Goal: Check status

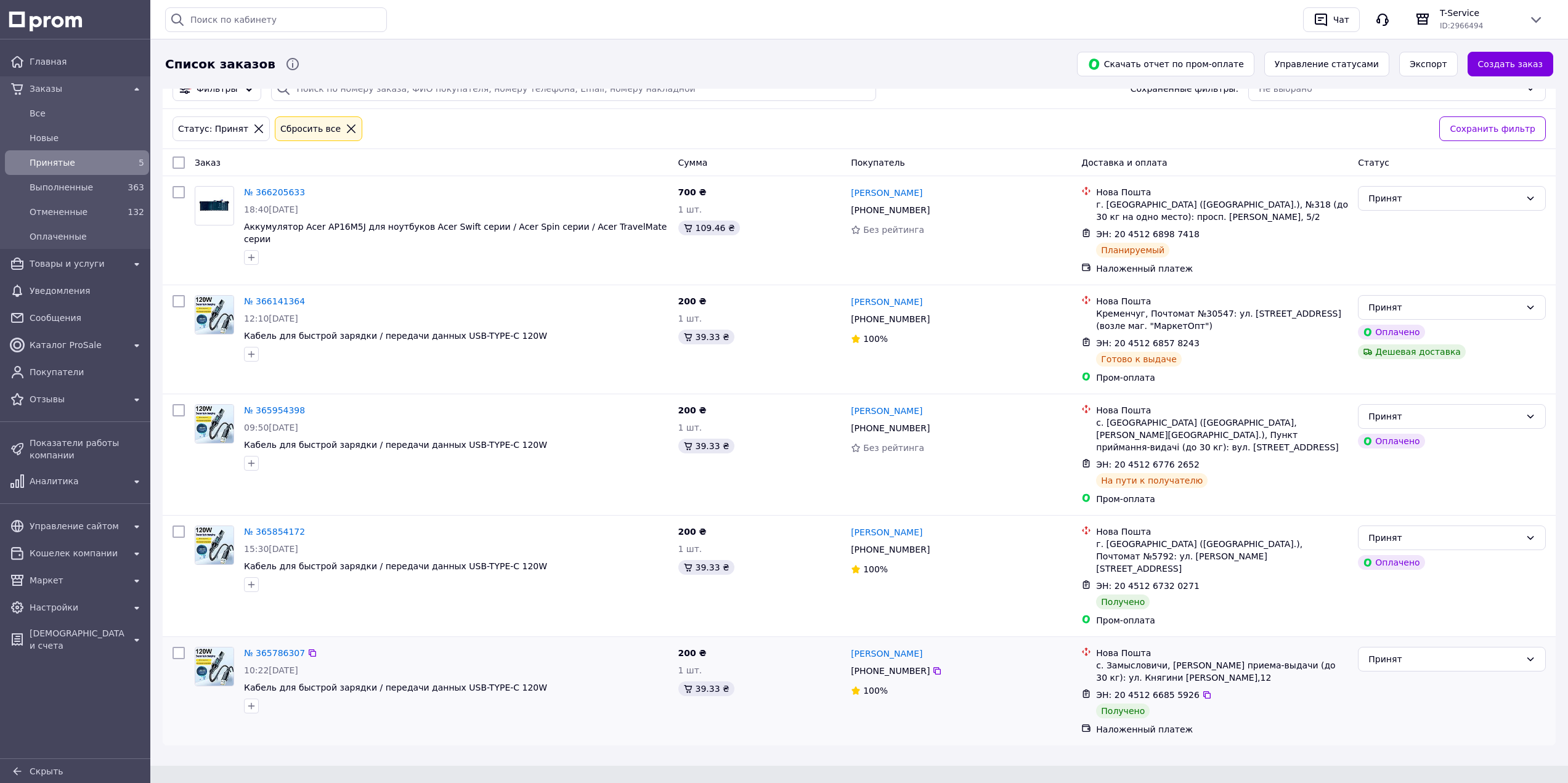
scroll to position [25, 0]
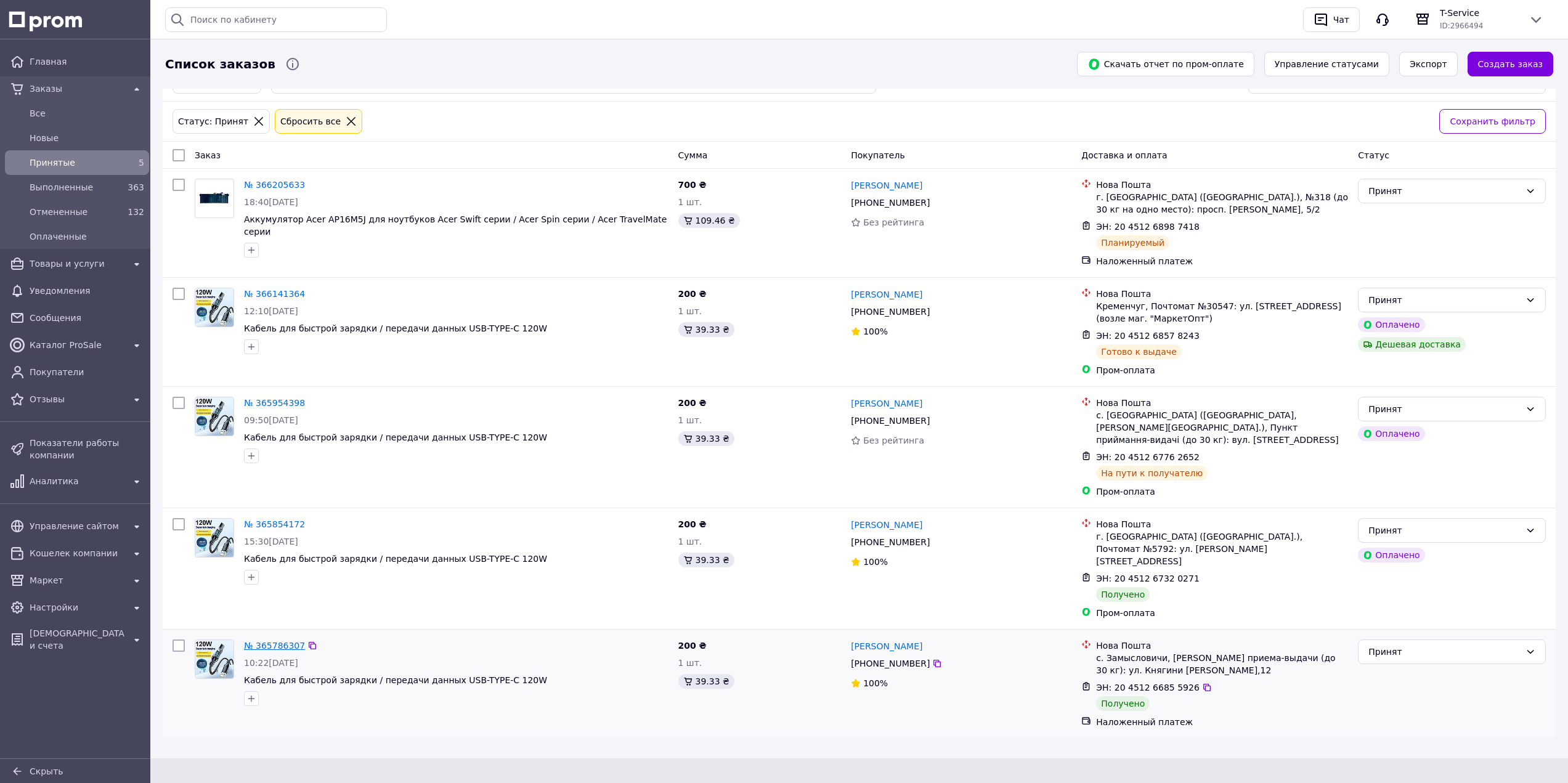
click at [284, 641] on link "№ 365786307" at bounding box center [274, 645] width 61 height 10
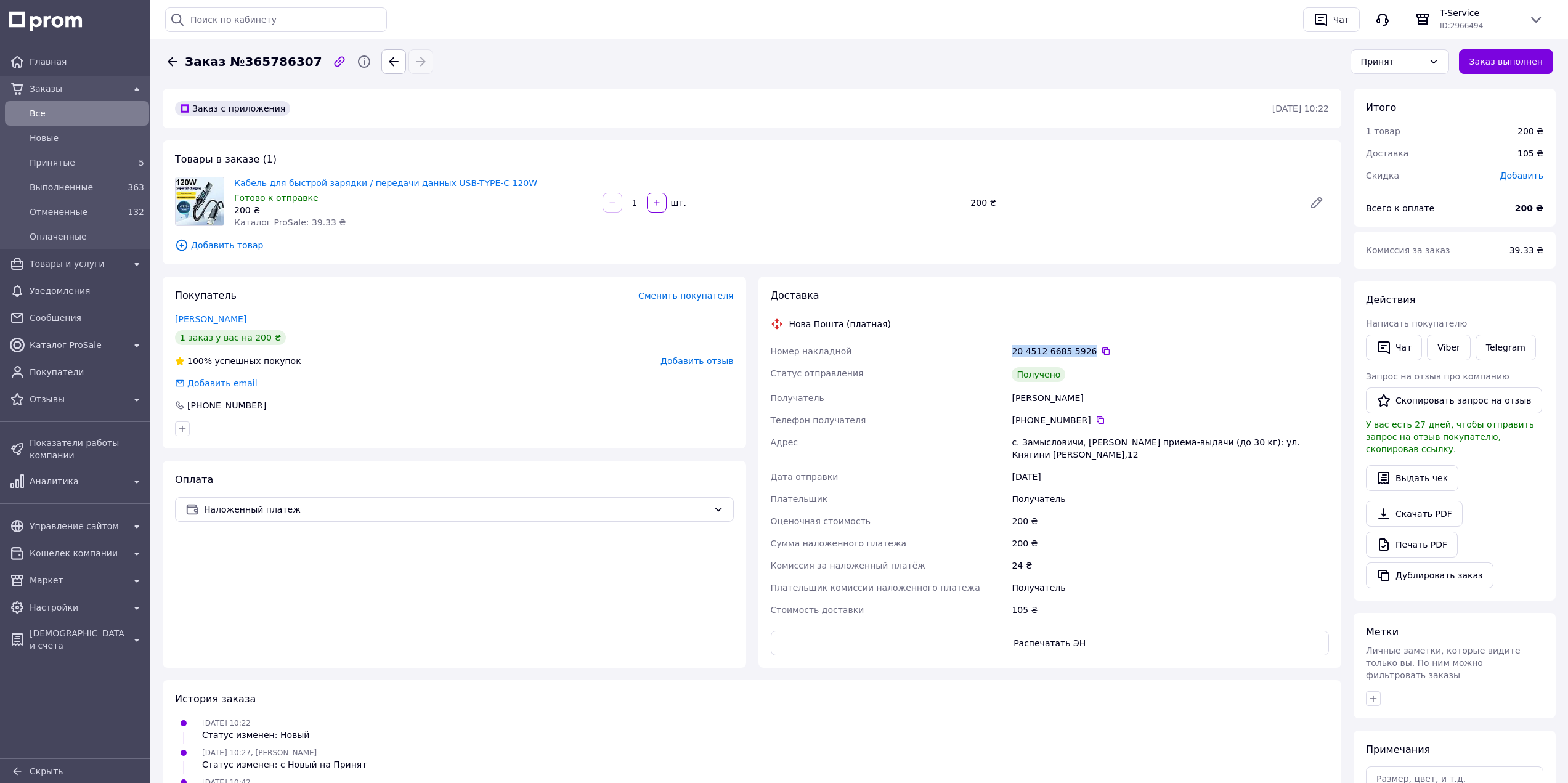
drag, startPoint x: 1084, startPoint y: 350, endPoint x: 996, endPoint y: 350, distance: 88.0
click at [996, 350] on div "Номер накладной 20 4512 6685 5926   Статус отправления Получено Получатель Ураз…" at bounding box center [1050, 480] width 564 height 281
copy div "Номер накладной 20 4512 6685 5926"
click at [1131, 532] on div "200 ₴" at bounding box center [1170, 543] width 323 height 22
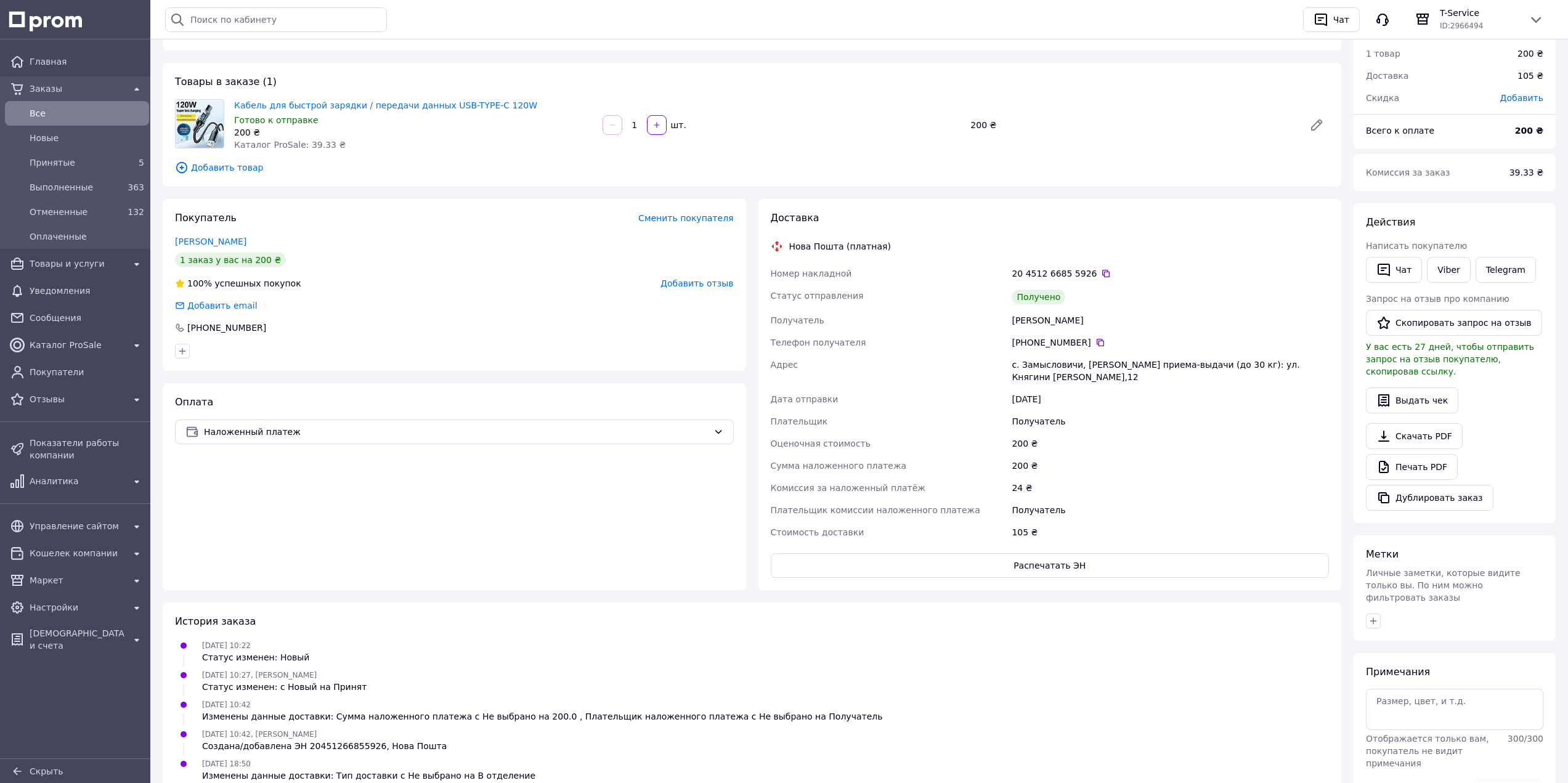
scroll to position [123, 0]
